Goal: Task Accomplishment & Management: Manage account settings

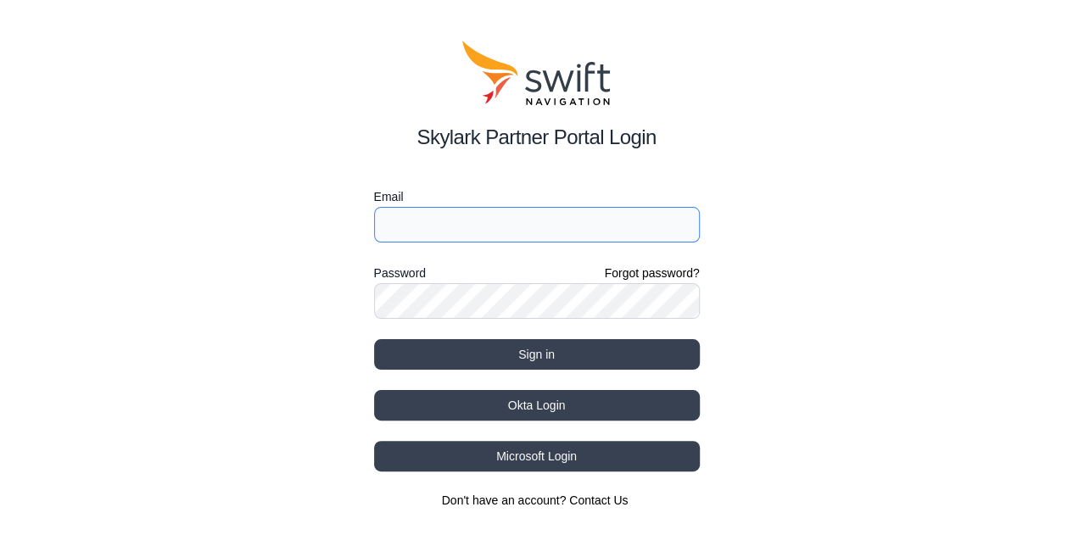
click at [432, 209] on input "Email" at bounding box center [537, 225] width 326 height 36
type input "[EMAIL_ADDRESS][DOMAIN_NAME]"
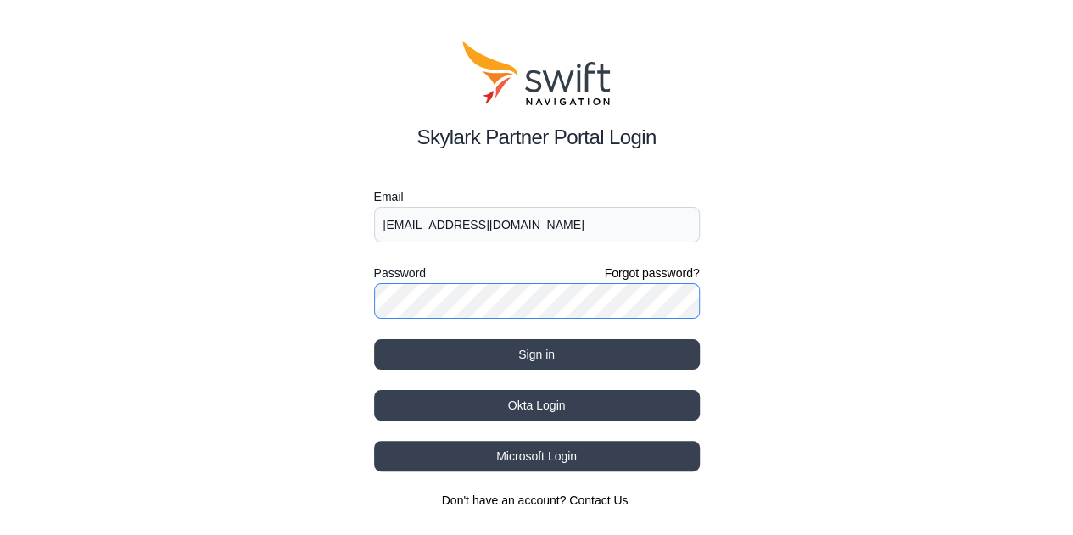
click at [374, 339] on button "Sign in" at bounding box center [537, 354] width 326 height 31
select select
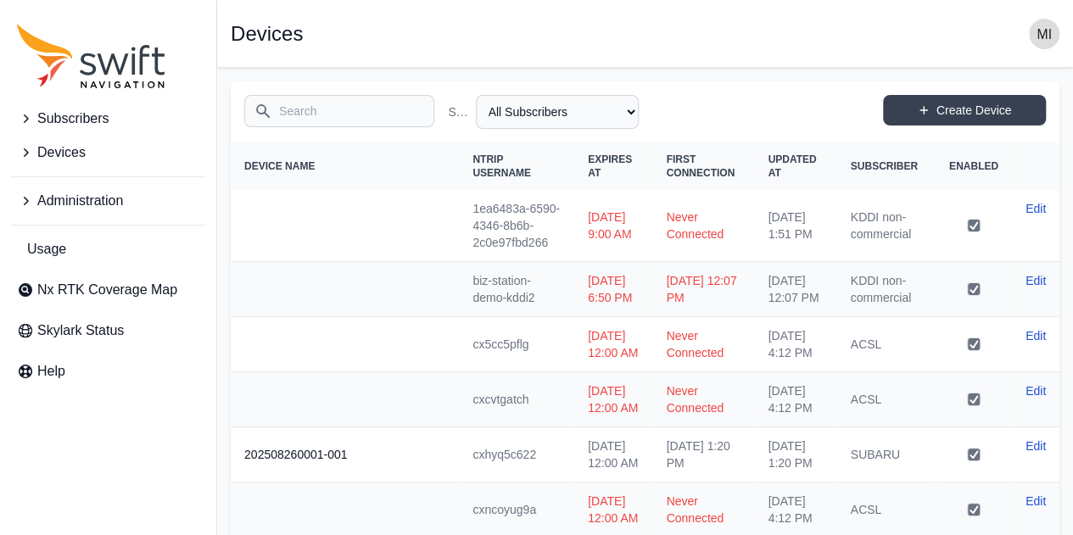
click at [76, 153] on span "Devices" at bounding box center [61, 152] width 48 height 20
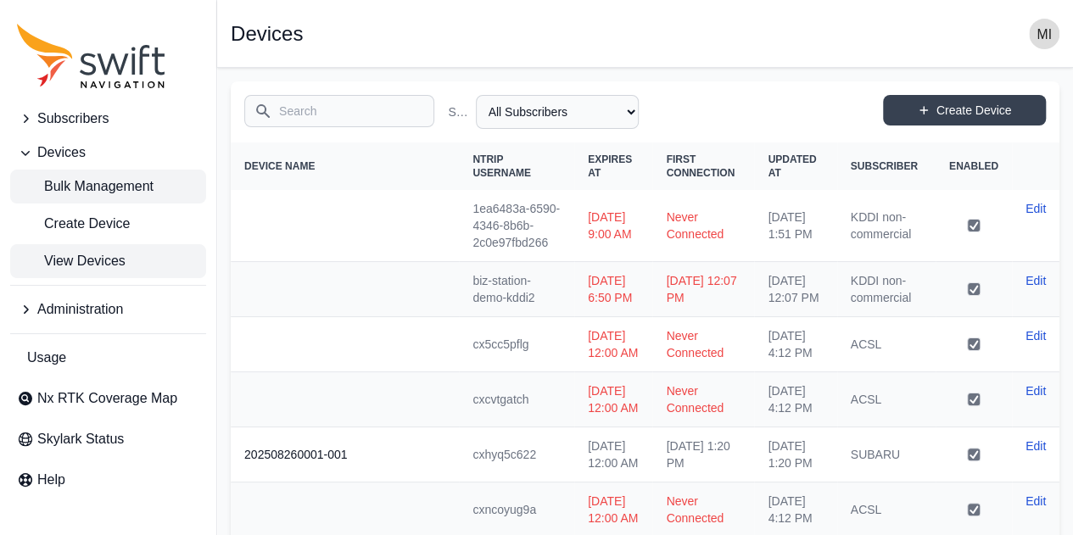
click at [97, 189] on span "Bulk Management" at bounding box center [85, 186] width 137 height 20
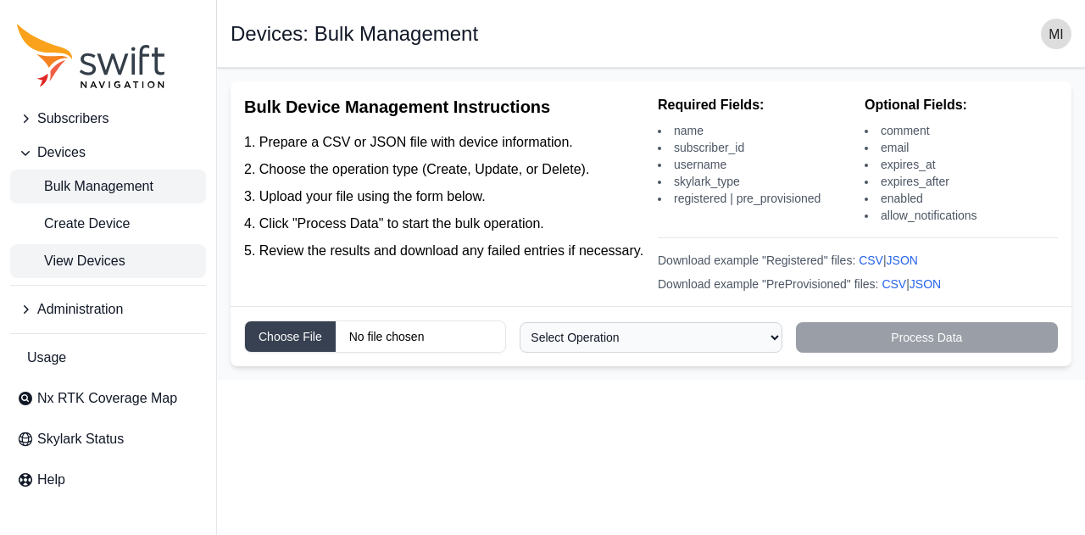
click at [111, 253] on span "View Devices" at bounding box center [71, 261] width 109 height 20
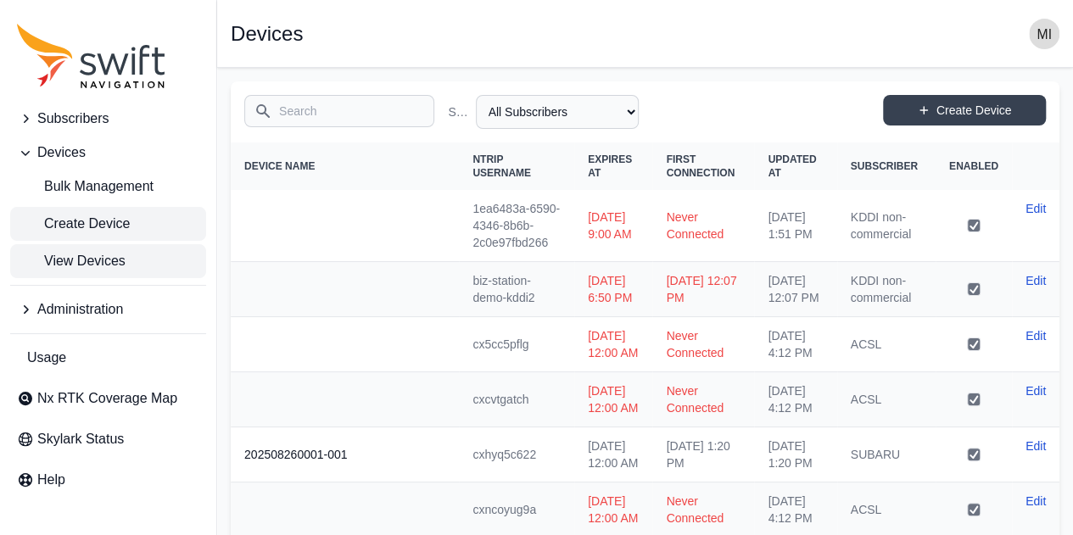
click at [130, 217] on link "Create Device" at bounding box center [108, 224] width 196 height 34
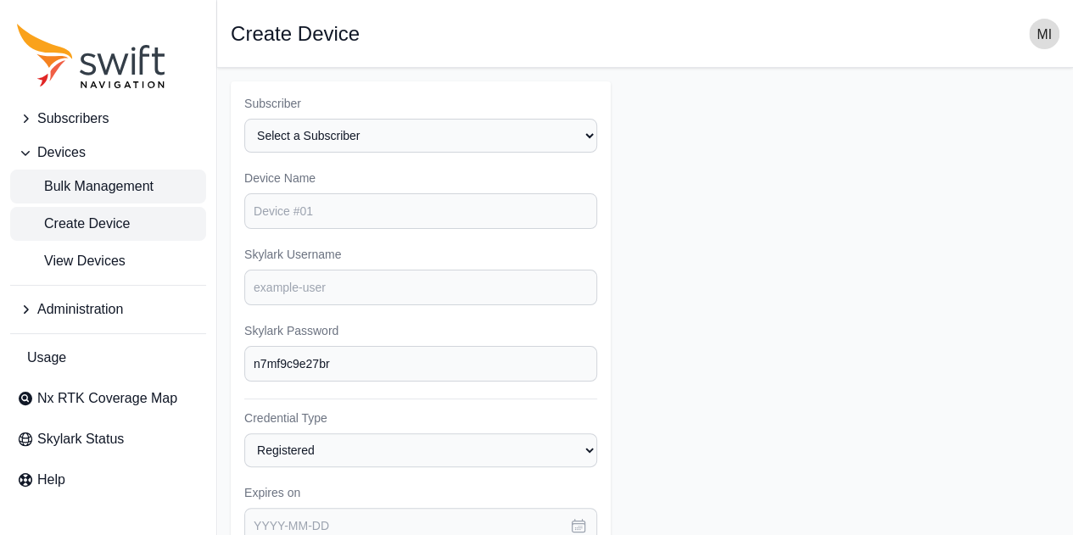
click at [152, 189] on span "Bulk Management" at bounding box center [85, 186] width 137 height 20
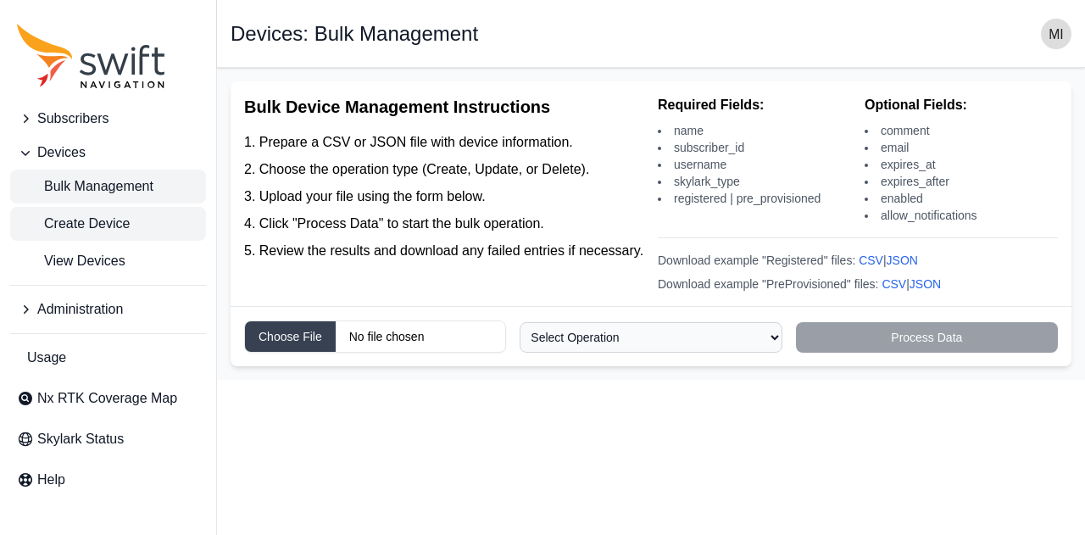
click at [139, 218] on link "Create Device" at bounding box center [108, 224] width 196 height 34
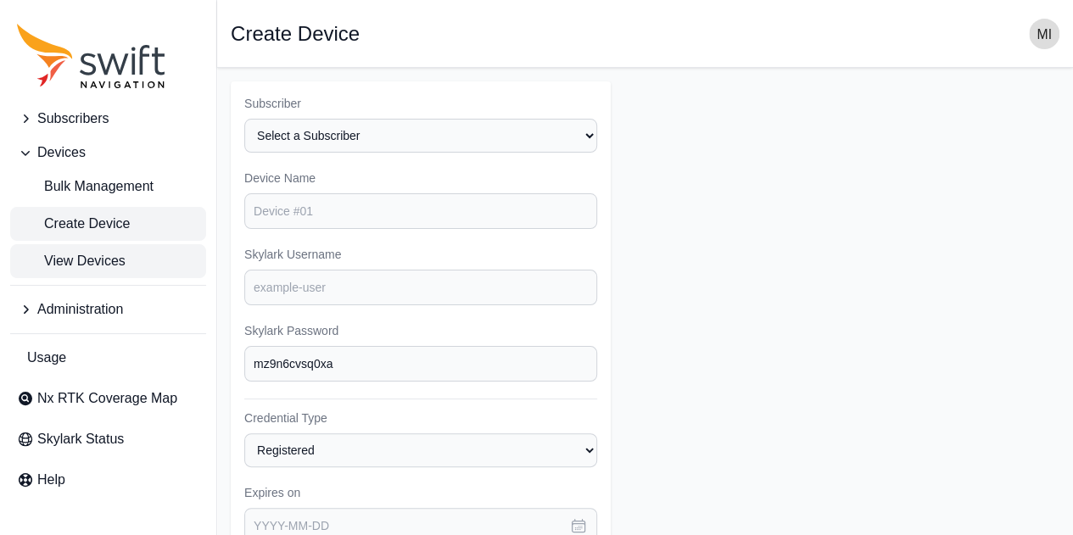
click at [127, 265] on link "View Devices" at bounding box center [108, 261] width 196 height 34
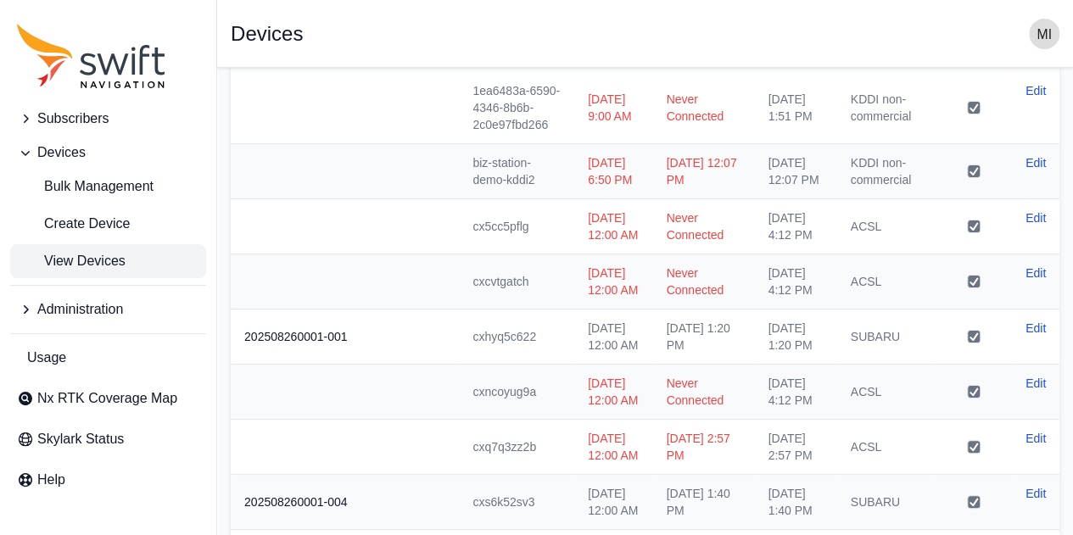
scroll to position [125, 0]
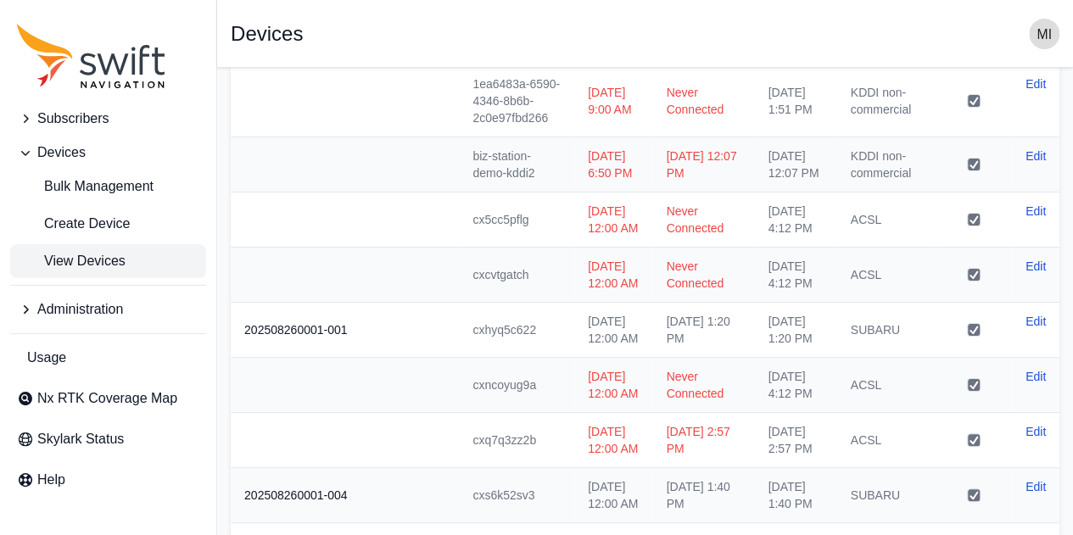
click at [98, 113] on span "Subscribers" at bounding box center [72, 119] width 71 height 20
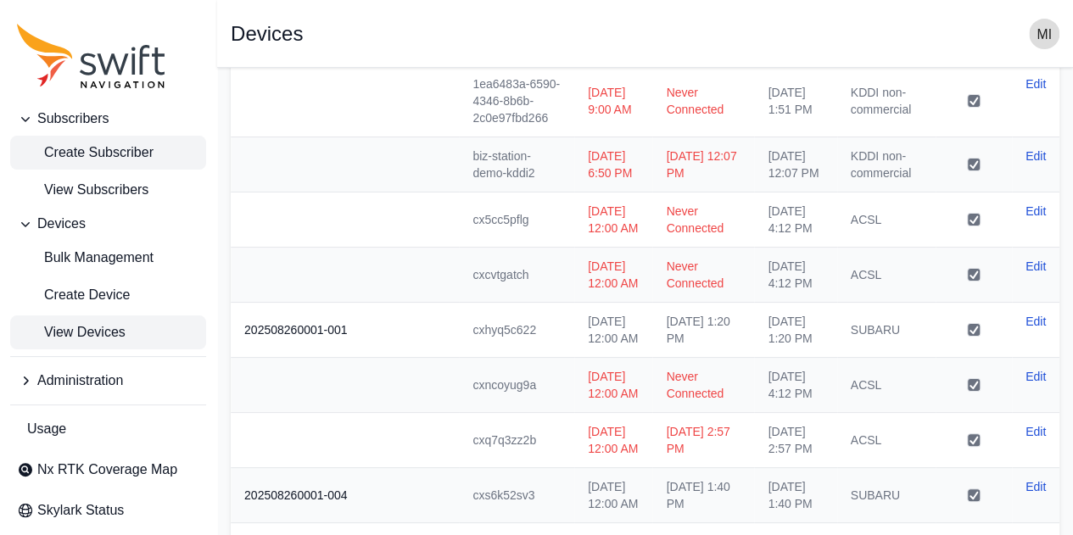
click at [96, 156] on span "Create Subscriber" at bounding box center [85, 152] width 137 height 20
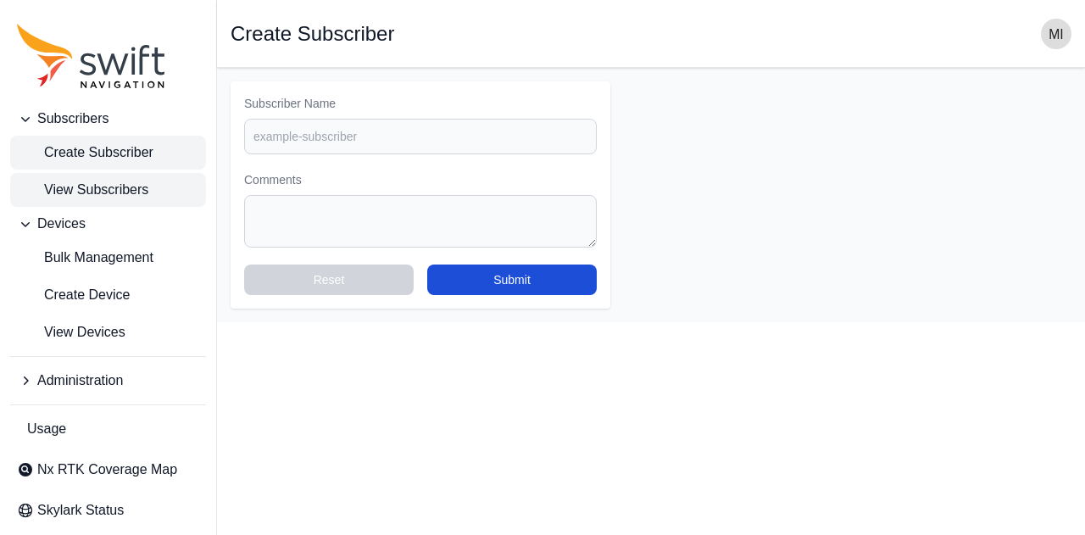
click at [169, 198] on link "View Subscribers" at bounding box center [108, 190] width 196 height 34
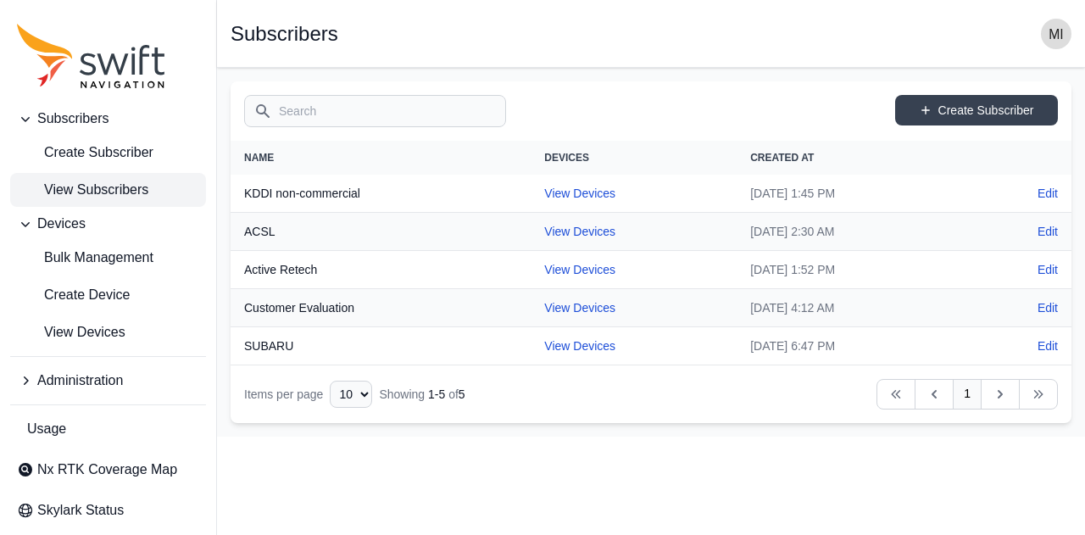
click at [1083, 14] on nav "Open sidebar Subscribers" at bounding box center [651, 34] width 868 height 68
click at [474, 437] on html "Subscribers Create Subscriber View Subscribers Devices Bulk Management Create D…" at bounding box center [542, 218] width 1085 height 437
click at [539, 436] on html "Subscribers Create Subscriber View Subscribers Devices Bulk Management Create D…" at bounding box center [542, 218] width 1085 height 437
click at [572, 263] on link "View Devices" at bounding box center [579, 270] width 71 height 14
select select "927c0249-3ed5-439f-af73-554faa84f878"
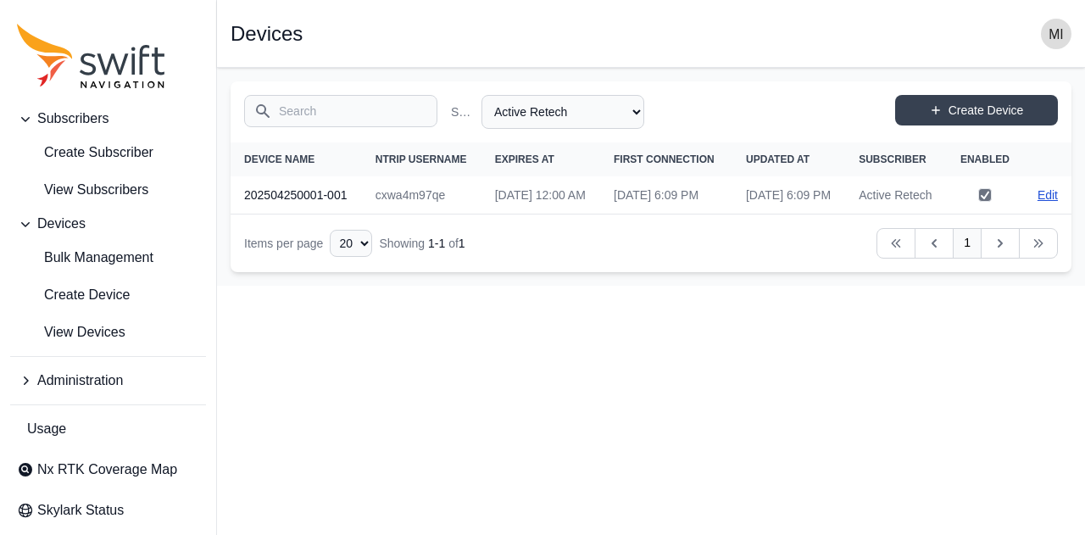
click at [1051, 204] on link "Edit" at bounding box center [1048, 195] width 20 height 17
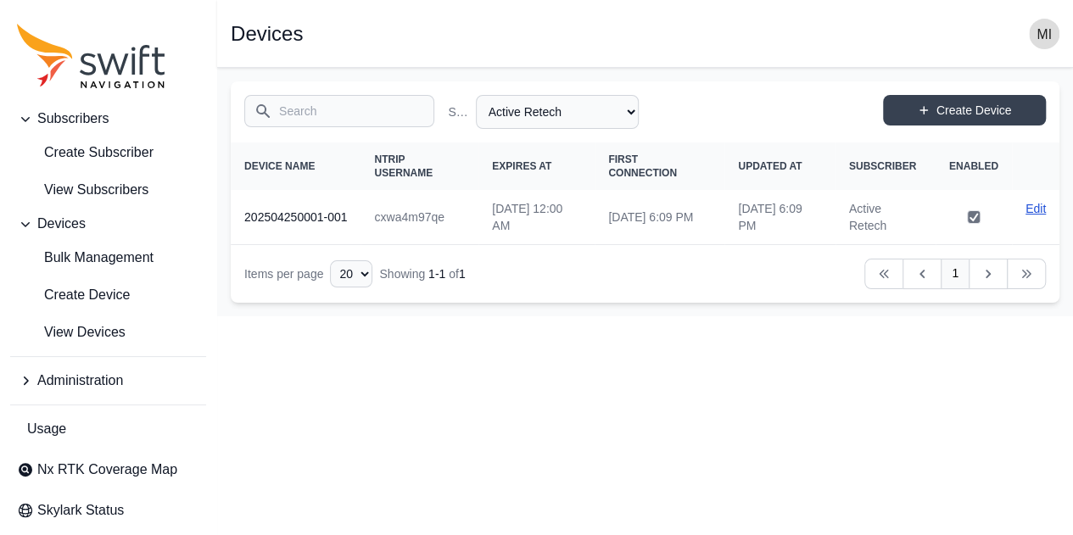
select select "927c0249-3ed5-439f-af73-554faa84f878"
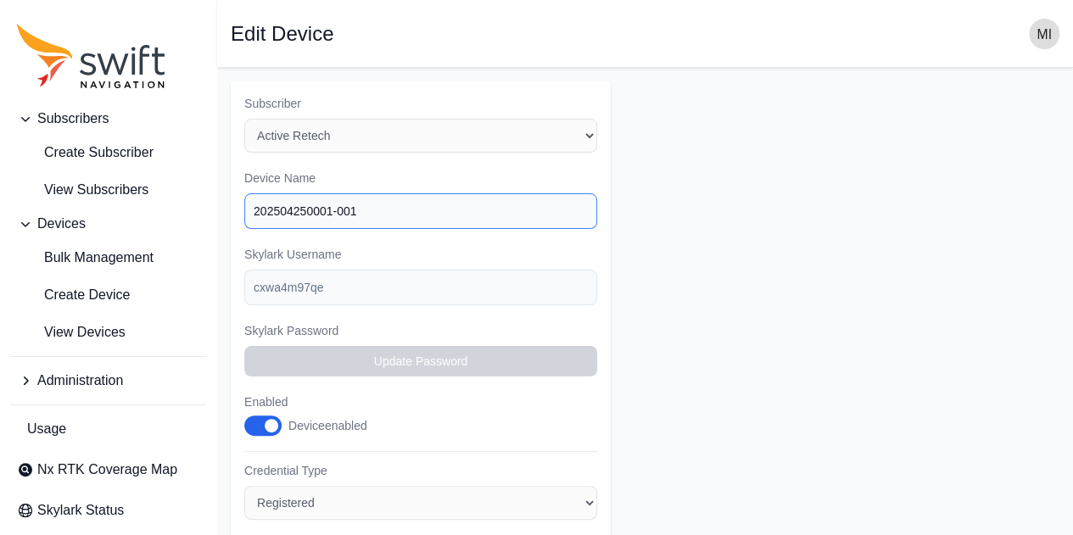
click at [329, 227] on input "202504250001-001" at bounding box center [420, 211] width 353 height 36
click at [371, 225] on input "202504250001-001" at bounding box center [420, 211] width 353 height 36
click at [220, 287] on main "Open sidebar Edit Device Subscriber Select a Subscriber ACSL Active Retech Cust…" at bounding box center [645, 536] width 856 height 936
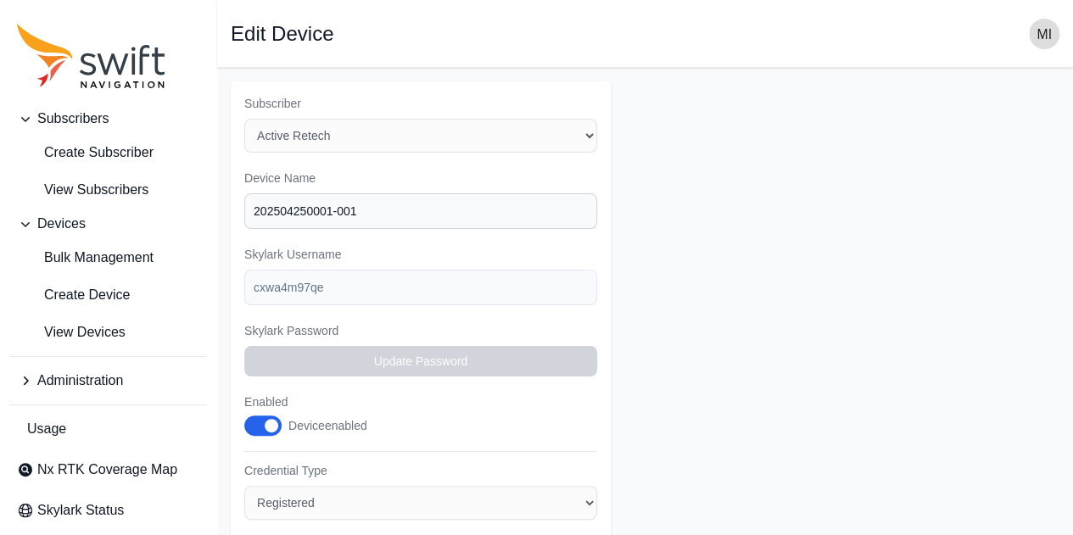
click at [751, 259] on form "Subscriber Select a Subscriber ACSL Active Retech Customer Evaluation KDDI non-…" at bounding box center [645, 535] width 829 height 909
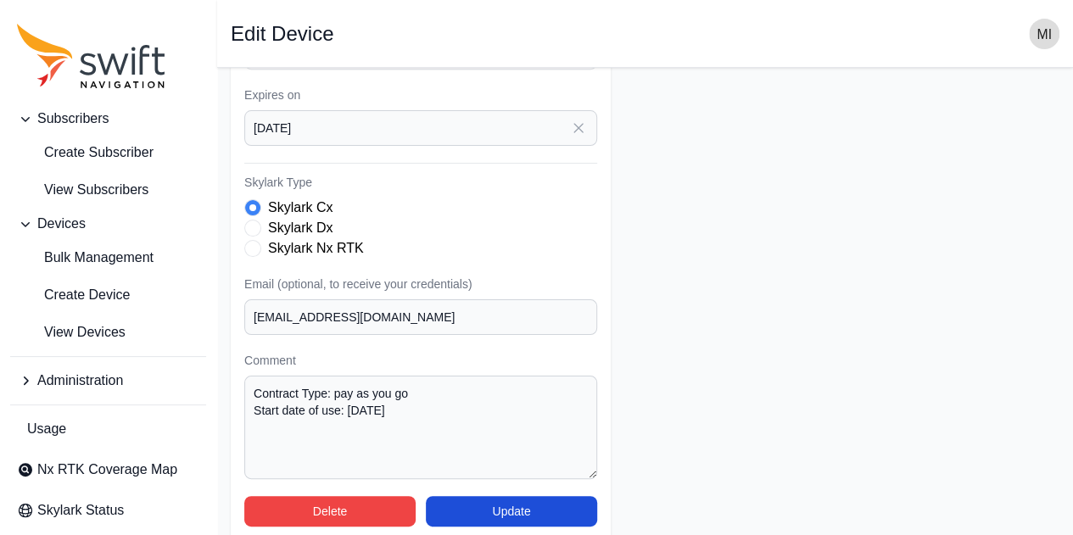
scroll to position [452, 0]
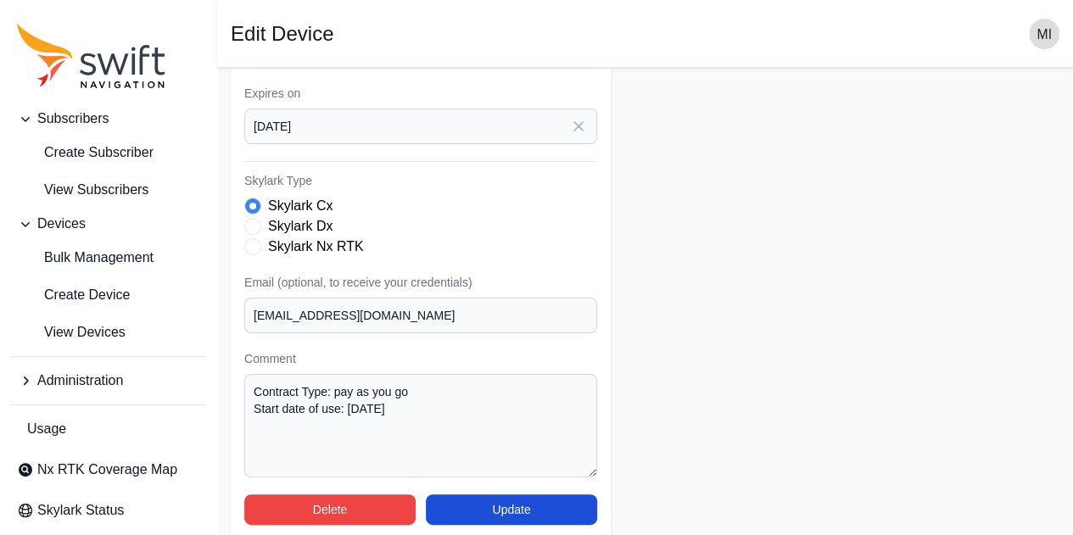
click at [723, 220] on form "Subscriber Select a Subscriber ACSL Active Retech Customer Evaluation KDDI non-…" at bounding box center [645, 83] width 829 height 909
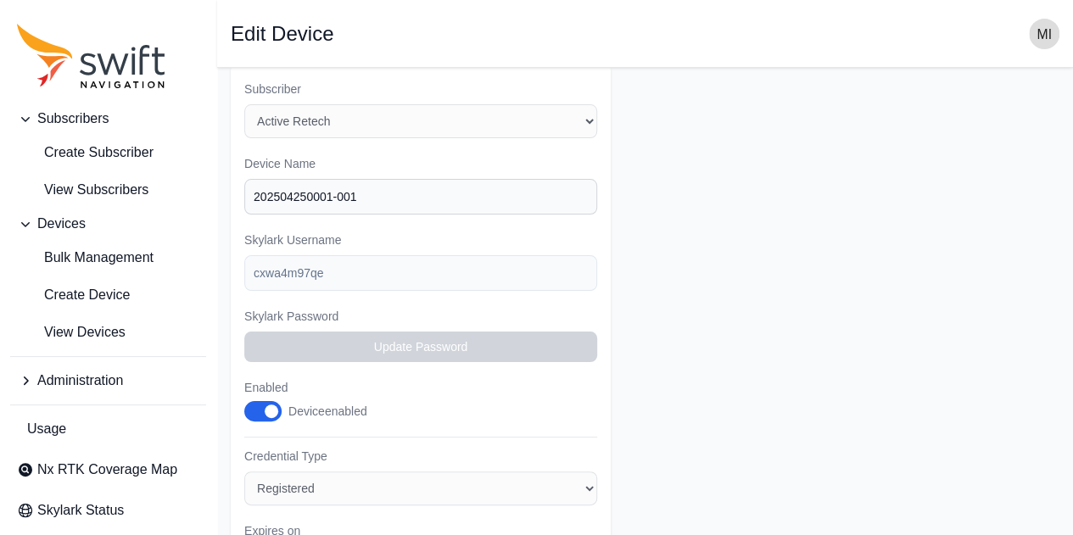
scroll to position [0, 0]
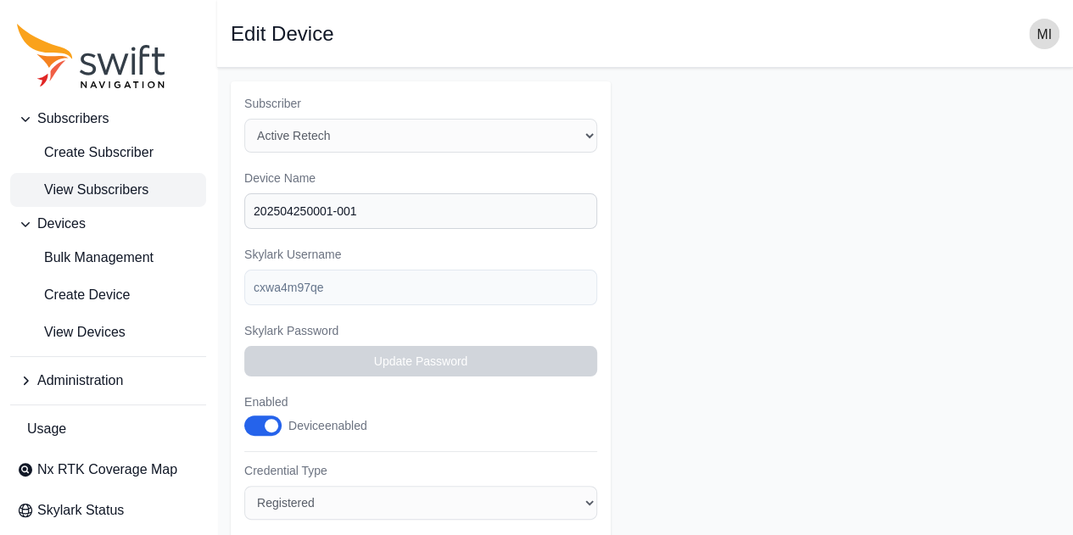
click at [119, 184] on span "View Subscribers" at bounding box center [82, 190] width 131 height 20
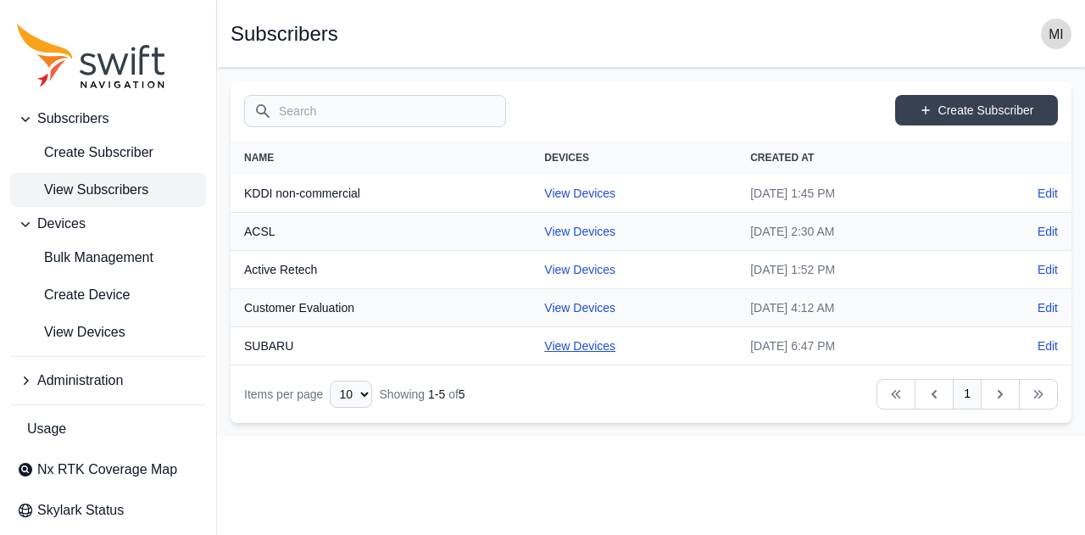
click at [550, 339] on link "View Devices" at bounding box center [579, 346] width 71 height 14
select select "88de7cc2-bb1a-4752-a0e2-c3de54cae152"
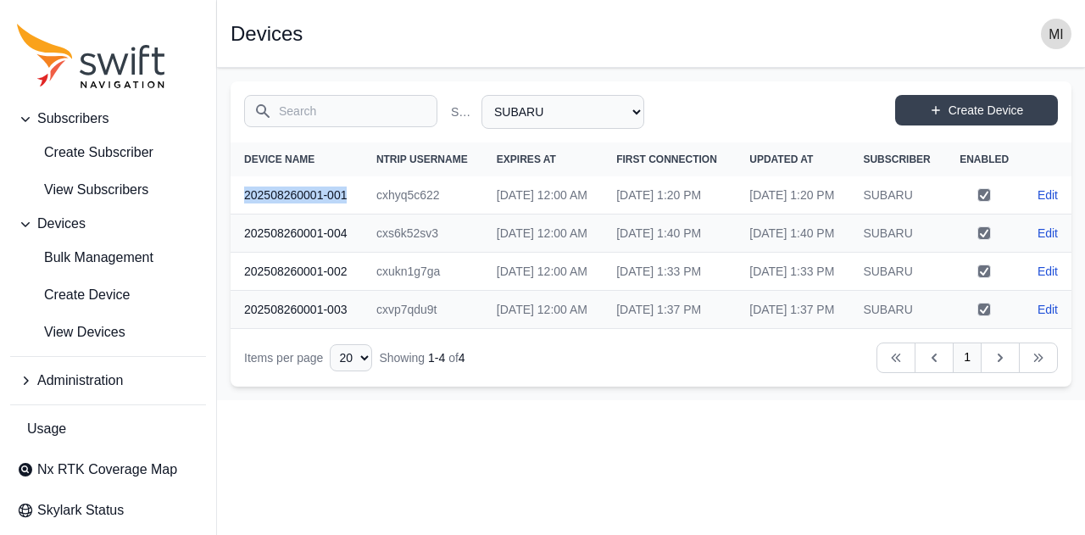
drag, startPoint x: 354, startPoint y: 221, endPoint x: 243, endPoint y: 231, distance: 112.3
click at [243, 215] on th "202508260001-001" at bounding box center [297, 195] width 132 height 38
copy th "202508260001-001"
drag, startPoint x: 858, startPoint y: 48, endPoint x: 831, endPoint y: 28, distance: 33.9
click at [831, 28] on nav "Open sidebar Devices" at bounding box center [651, 34] width 868 height 68
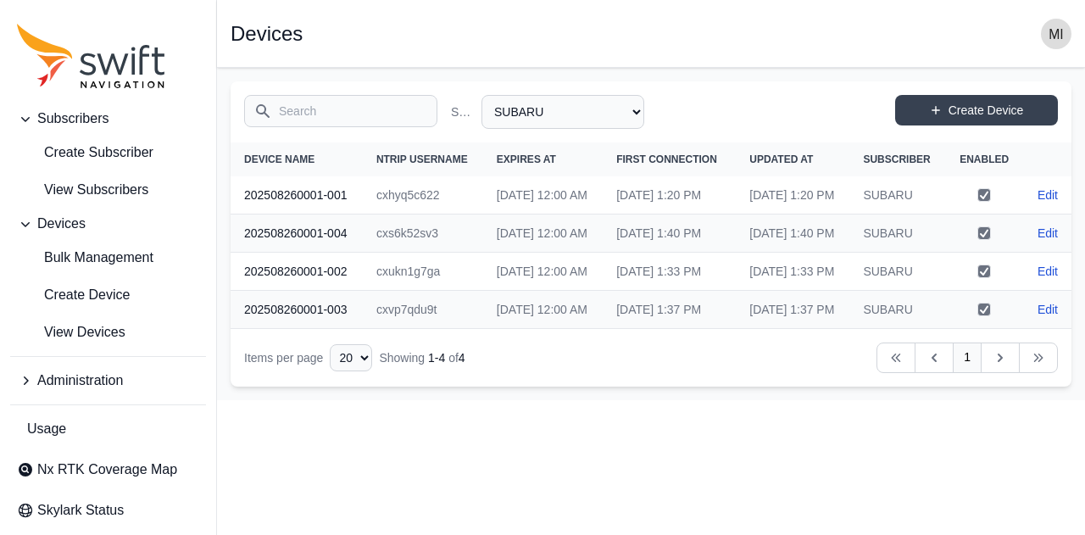
click at [410, 215] on td "cxhyq5c622" at bounding box center [423, 195] width 120 height 38
copy td "cxhyq5c622"
click at [416, 291] on td "cxukn1g7ga" at bounding box center [423, 272] width 120 height 38
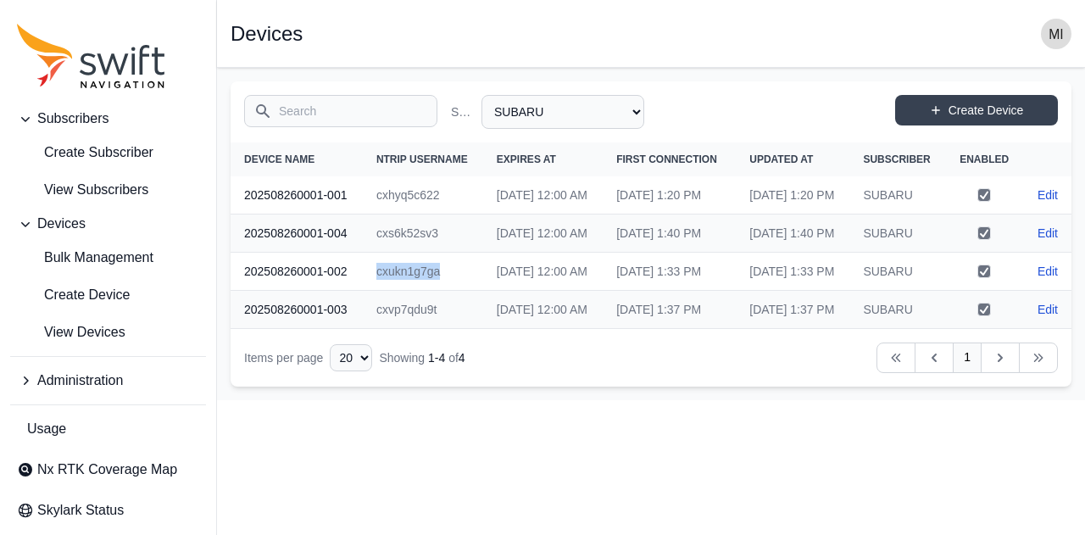
click at [416, 291] on td "cxukn1g7ga" at bounding box center [423, 272] width 120 height 38
copy td "cxukn1g7ga"
click at [393, 329] on td "cxvp7qdu9t" at bounding box center [423, 310] width 120 height 38
copy td "cxvp7qdu9t"
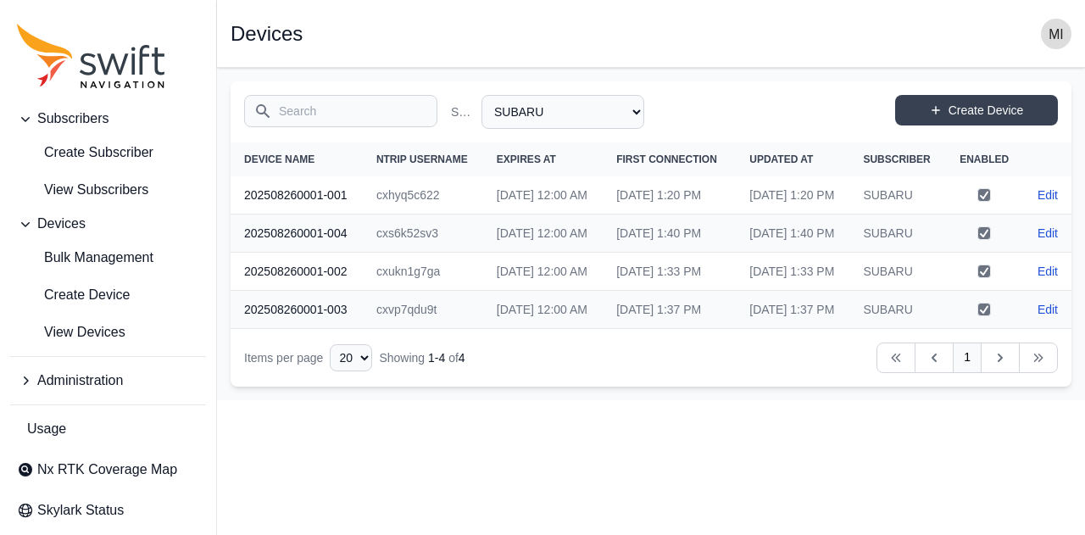
click at [417, 253] on td "cxs6k52sv3" at bounding box center [423, 234] width 120 height 38
copy td "cxs6k52sv3"
click at [1043, 204] on link "Edit" at bounding box center [1048, 195] width 20 height 17
select select "88de7cc2-bb1a-4752-a0e2-c3de54cae152"
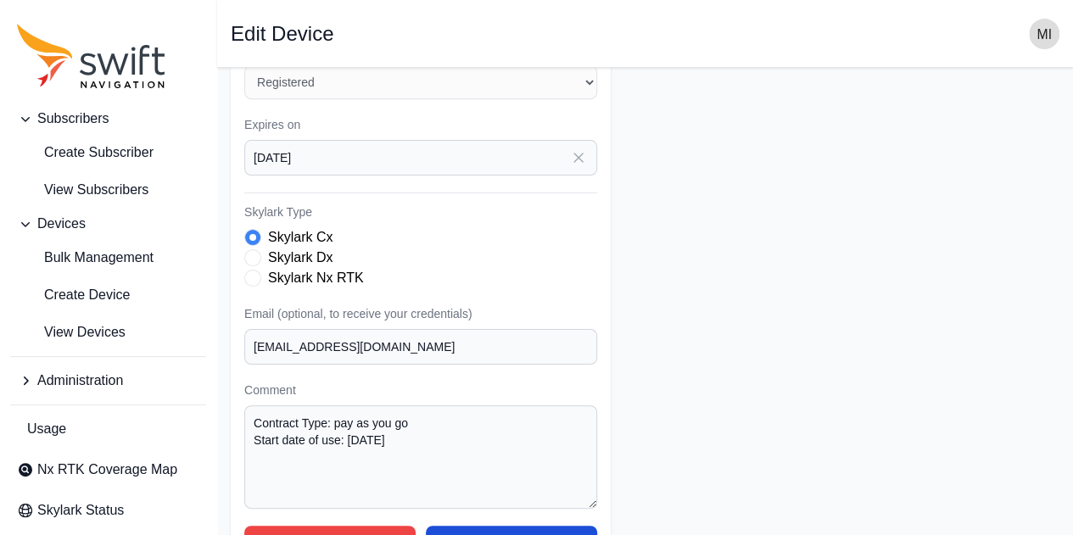
scroll to position [470, 0]
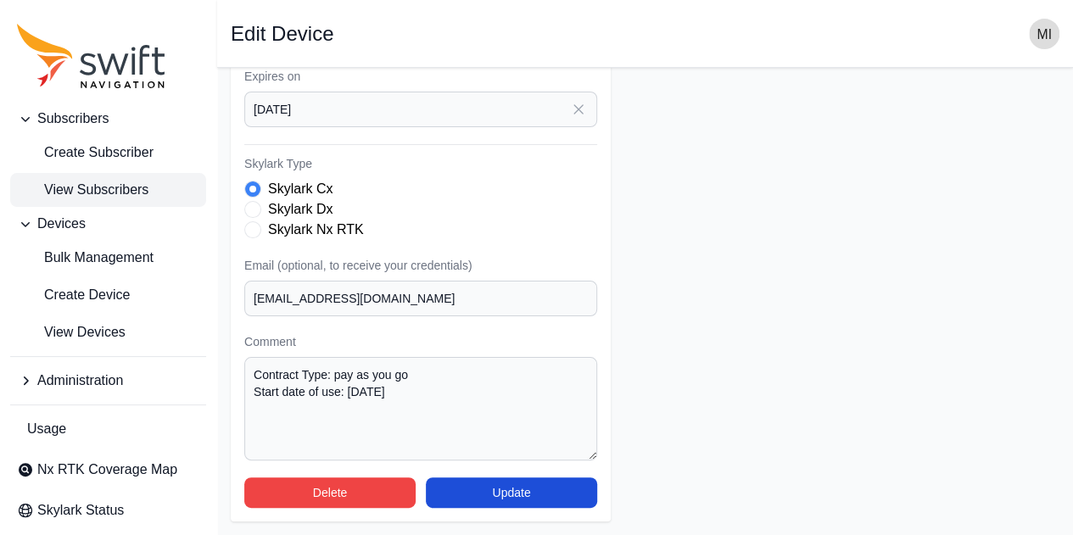
click at [110, 190] on span "View Subscribers" at bounding box center [82, 190] width 131 height 20
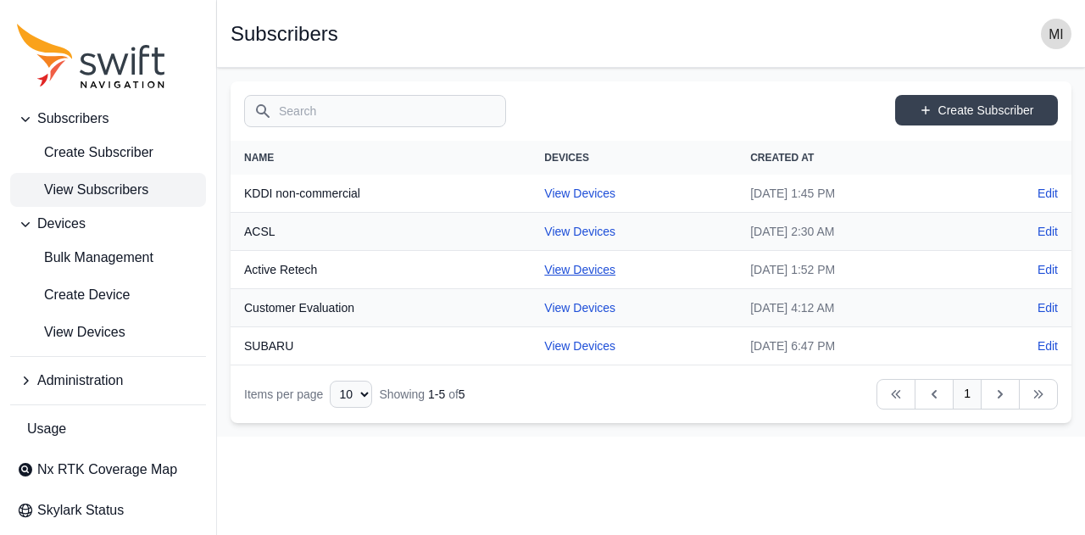
click at [558, 270] on link "View Devices" at bounding box center [579, 270] width 71 height 14
select select "927c0249-3ed5-439f-af73-554faa84f878"
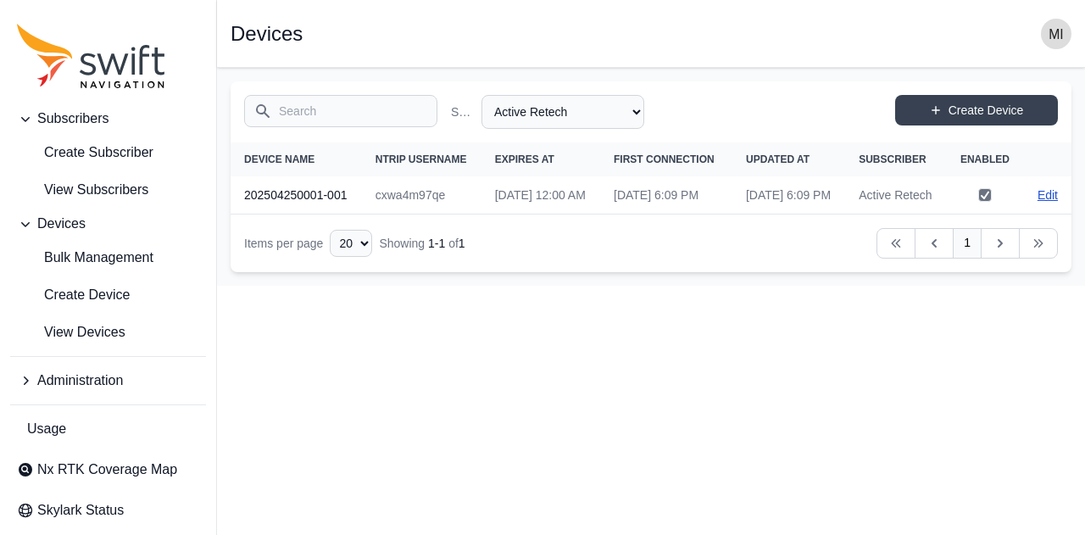
click at [1050, 204] on link "Edit" at bounding box center [1048, 195] width 20 height 17
select select "927c0249-3ed5-439f-af73-554faa84f878"
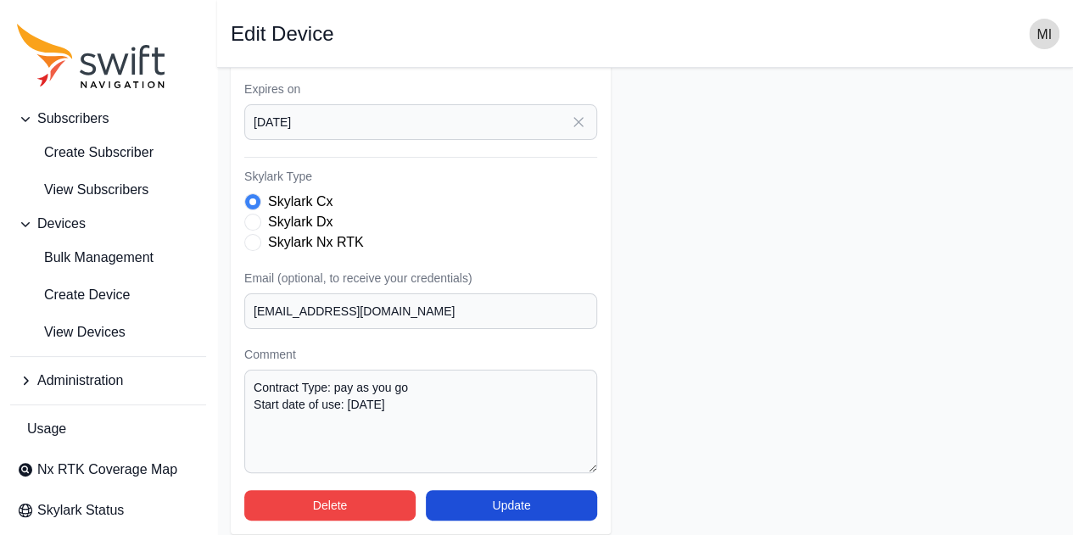
scroll to position [470, 0]
